Goal: Book appointment/travel/reservation

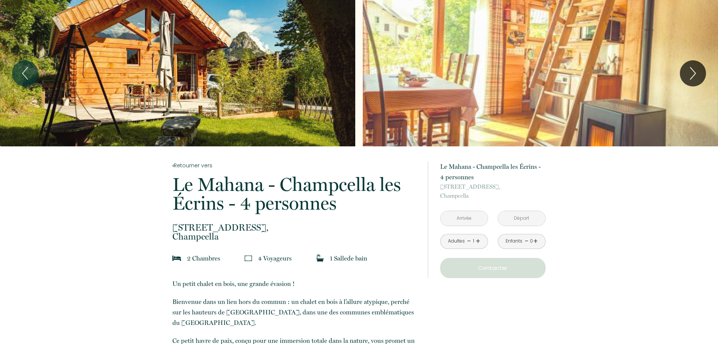
click at [465, 220] on input "text" at bounding box center [464, 218] width 47 height 15
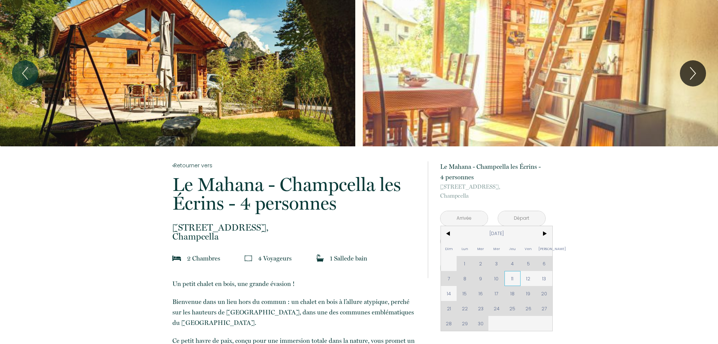
click at [516, 280] on span "11" at bounding box center [512, 278] width 16 height 15
type input "[DATE]"
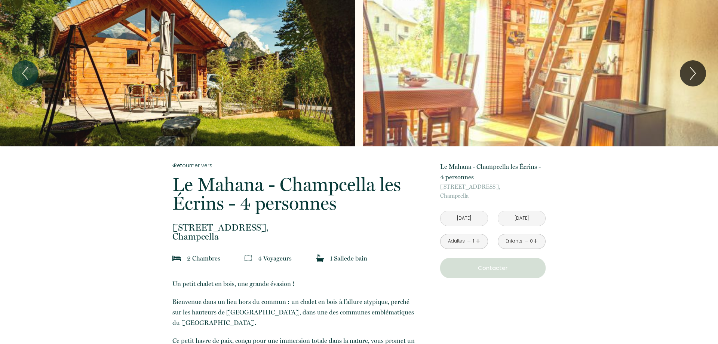
click at [457, 219] on input "[DATE]" at bounding box center [464, 218] width 47 height 15
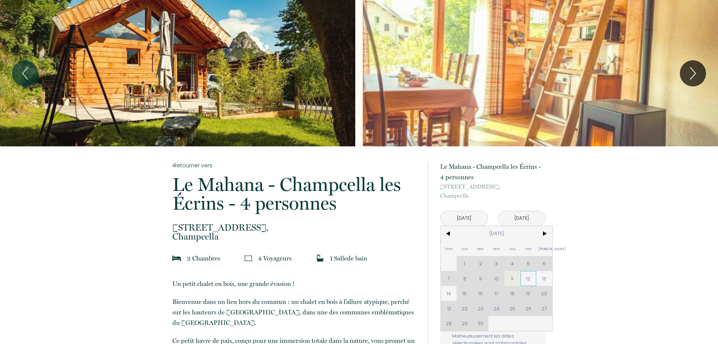
click at [531, 280] on span "12" at bounding box center [529, 278] width 16 height 15
type input "[DATE]"
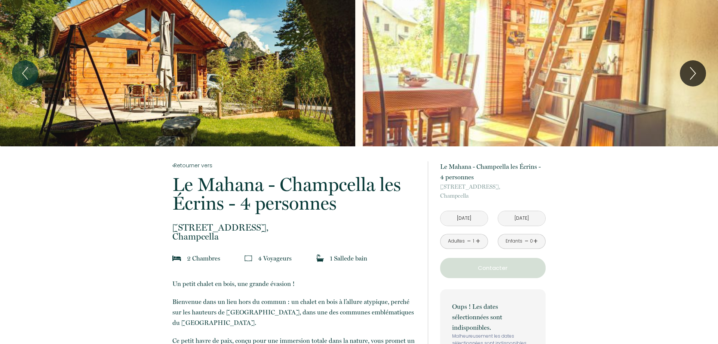
click at [526, 218] on input "[DATE]" at bounding box center [521, 218] width 47 height 15
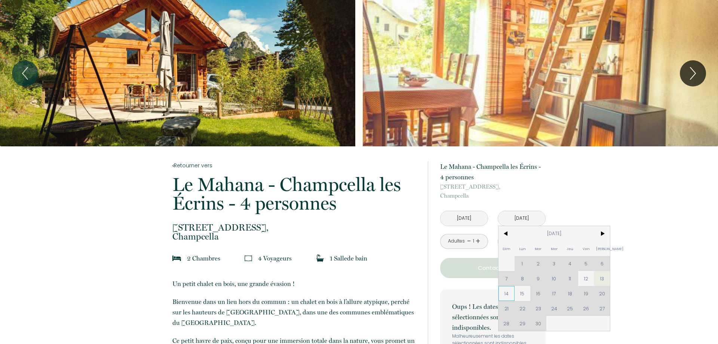
click at [506, 291] on span "14" at bounding box center [506, 293] width 16 height 15
type input "[DATE]"
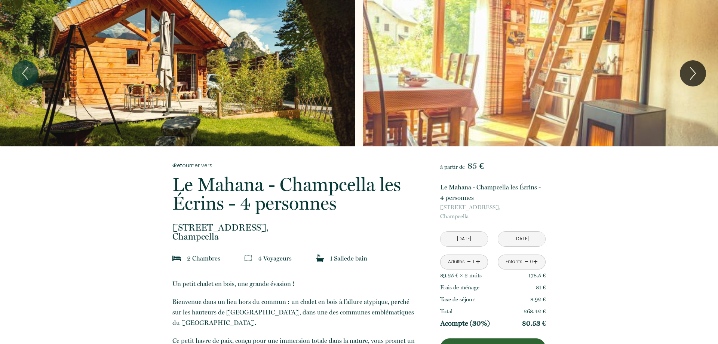
click at [479, 241] on input "[DATE]" at bounding box center [464, 238] width 47 height 15
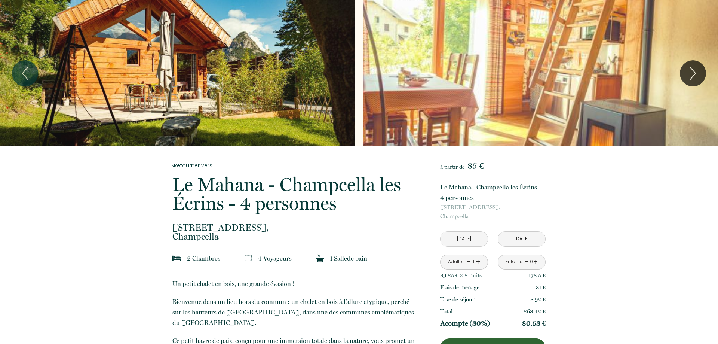
click at [477, 262] on link "+" at bounding box center [478, 262] width 4 height 12
click at [535, 261] on link "+" at bounding box center [535, 262] width 4 height 12
